Goal: Navigation & Orientation: Find specific page/section

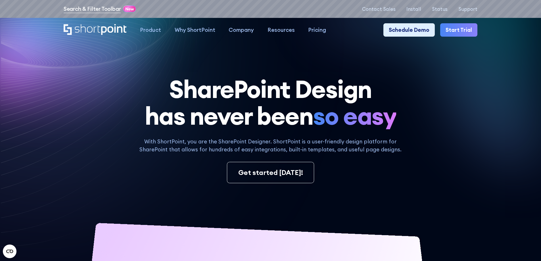
click at [79, 8] on link "Search & Filter Toolbar" at bounding box center [92, 9] width 57 height 8
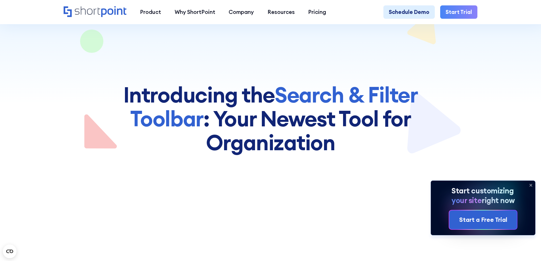
scroll to position [57, 0]
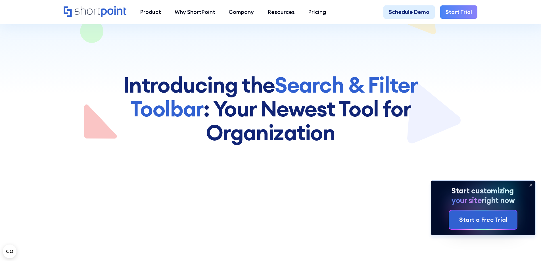
click at [531, 183] on icon at bounding box center [531, 185] width 9 height 9
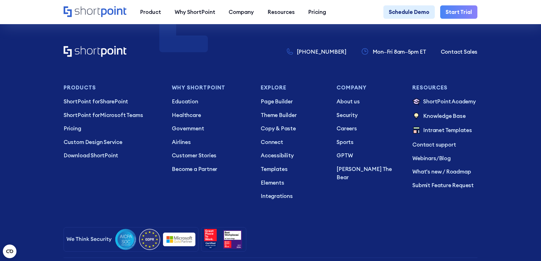
scroll to position [2359, 0]
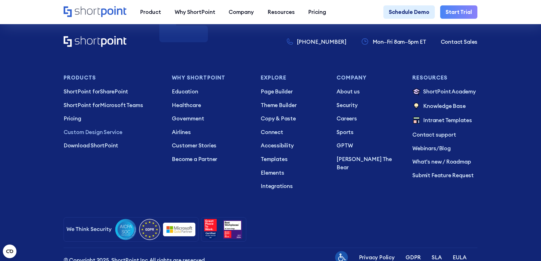
click at [90, 136] on p "Custom Design Service" at bounding box center [112, 132] width 97 height 8
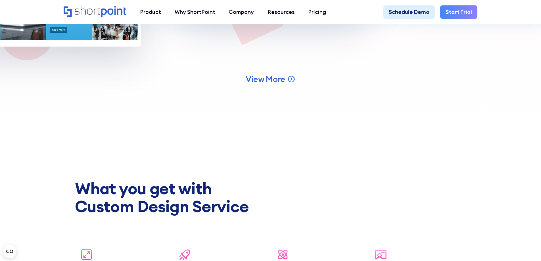
scroll to position [2245, 0]
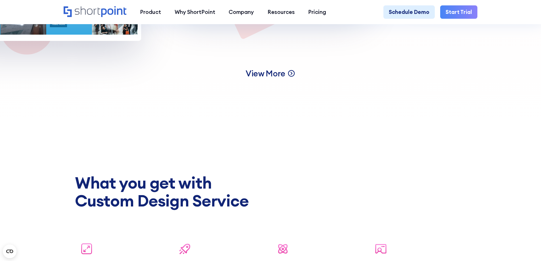
click at [260, 79] on span "View More" at bounding box center [266, 73] width 40 height 11
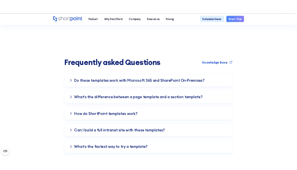
scroll to position [1108, 0]
